Goal: Register for event/course

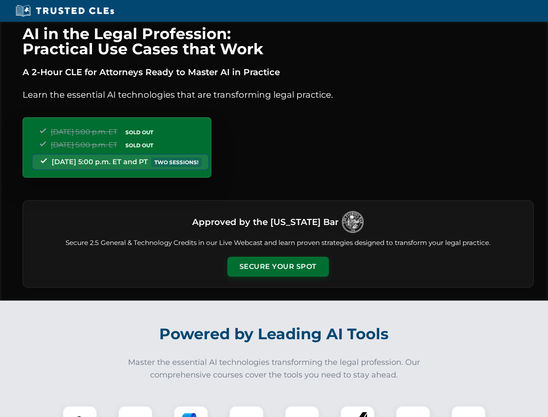
click at [278, 267] on button "Secure Your Spot" at bounding box center [278, 267] width 102 height 20
click at [80, 411] on img at bounding box center [79, 422] width 25 height 25
click at [135, 411] on div at bounding box center [135, 422] width 35 height 35
